Goal: Find specific fact

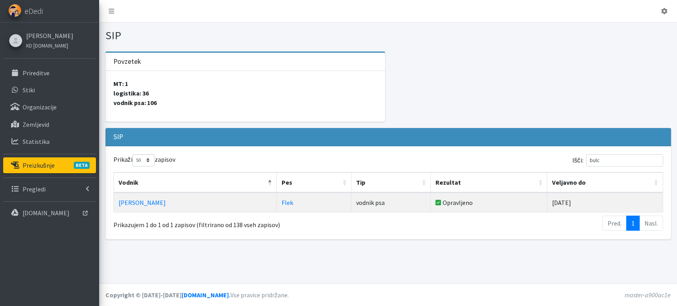
select select "50"
click at [86, 190] on icon at bounding box center [88, 189] width 4 height 6
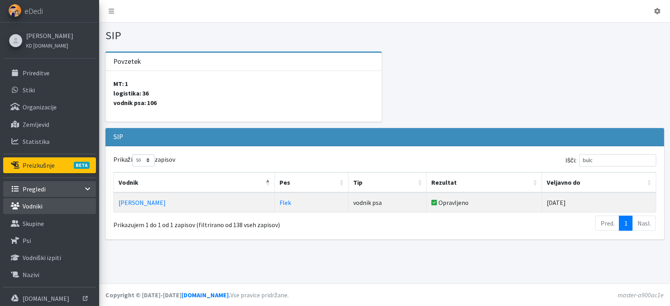
click at [57, 203] on link "Vodniki" at bounding box center [49, 206] width 93 height 16
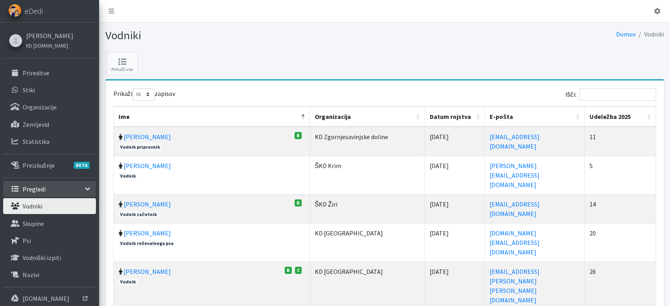
select select "50"
click at [610, 96] on input "Išči:" at bounding box center [617, 94] width 77 height 12
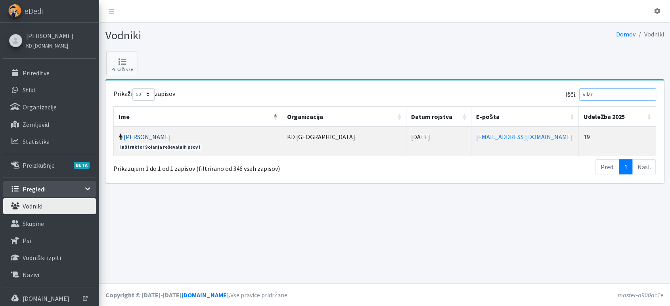
type input "vilar"
click at [133, 136] on link "[PERSON_NAME]" at bounding box center [147, 137] width 47 height 8
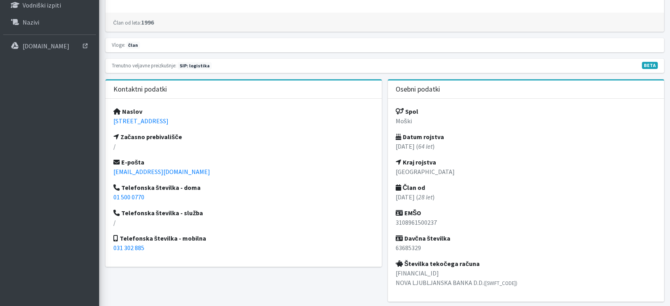
scroll to position [266, 0]
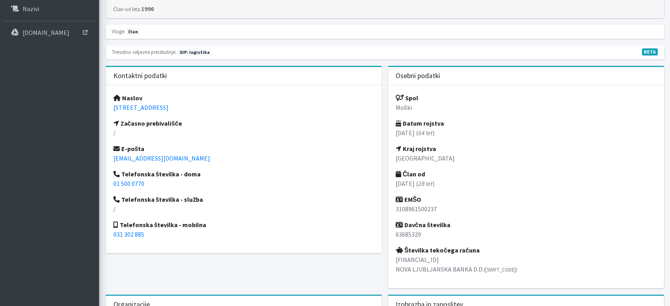
click at [414, 207] on p "3108961500237" at bounding box center [526, 209] width 260 height 10
copy p "3108961500237"
